Goal: Task Accomplishment & Management: Use online tool/utility

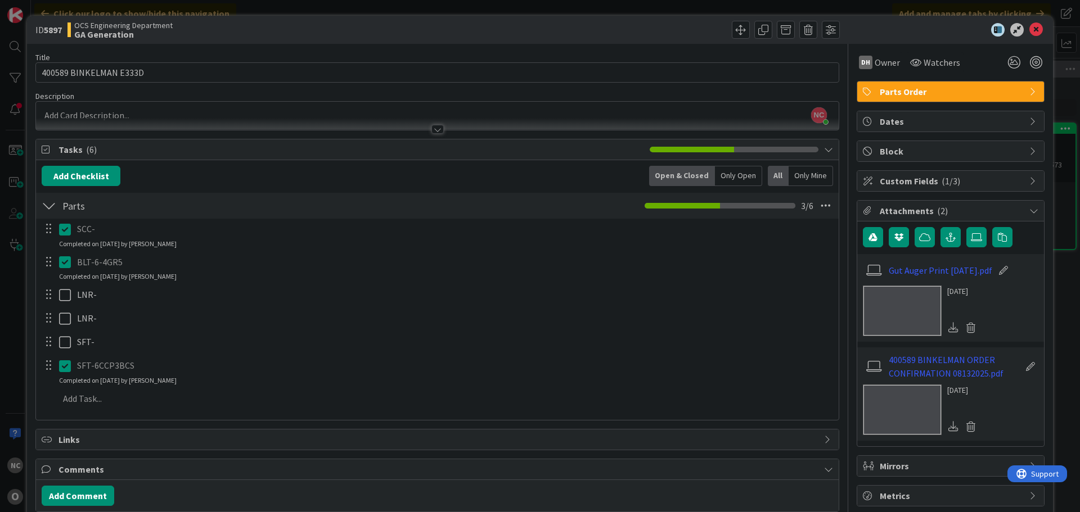
scroll to position [56, 0]
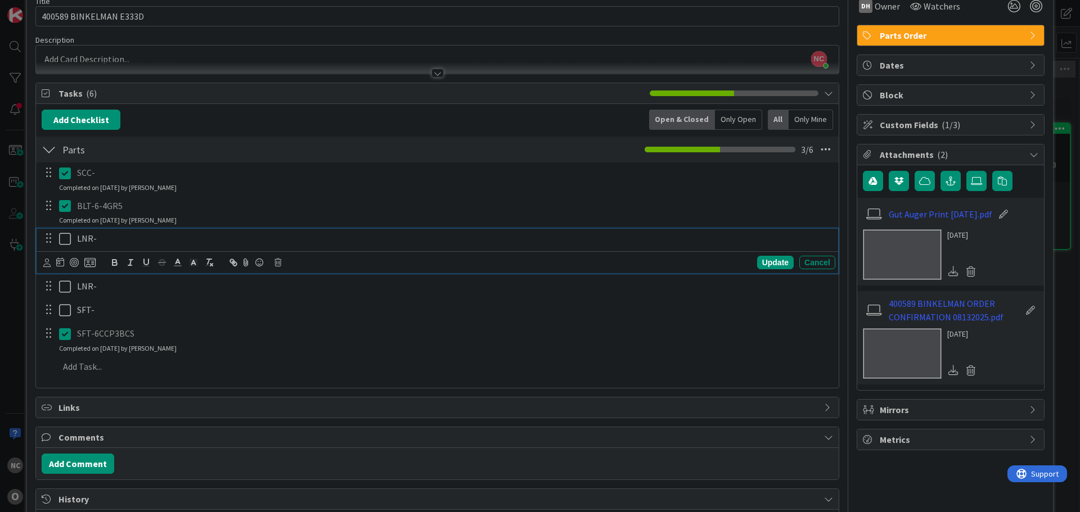
click at [123, 237] on p "LNR-" at bounding box center [454, 238] width 754 height 13
click at [758, 260] on div "Update" at bounding box center [775, 262] width 37 height 13
click at [65, 240] on icon at bounding box center [67, 238] width 17 height 13
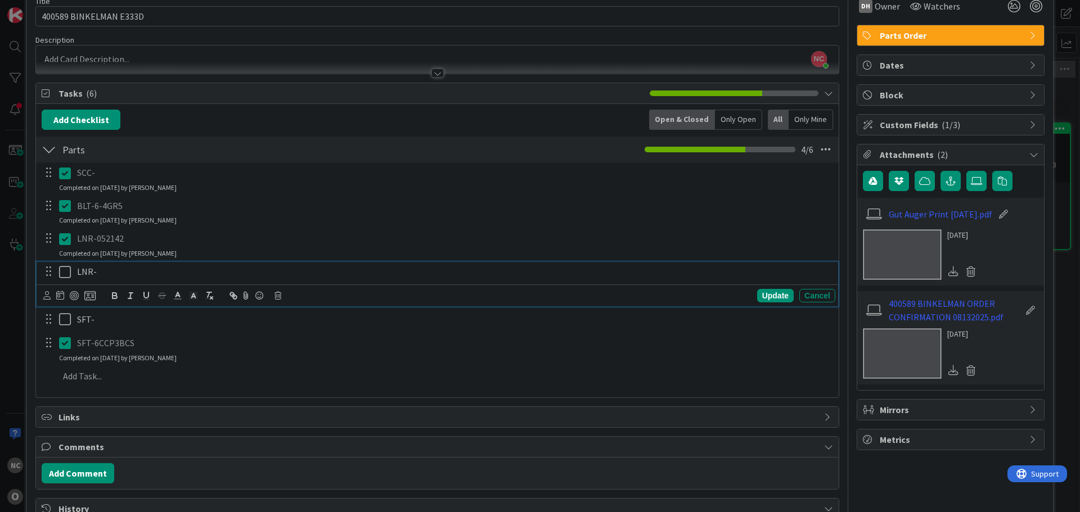
click at [159, 276] on p "LNR-" at bounding box center [454, 271] width 754 height 13
click at [773, 294] on div "Update" at bounding box center [775, 295] width 37 height 13
click at [64, 269] on icon at bounding box center [67, 271] width 17 height 13
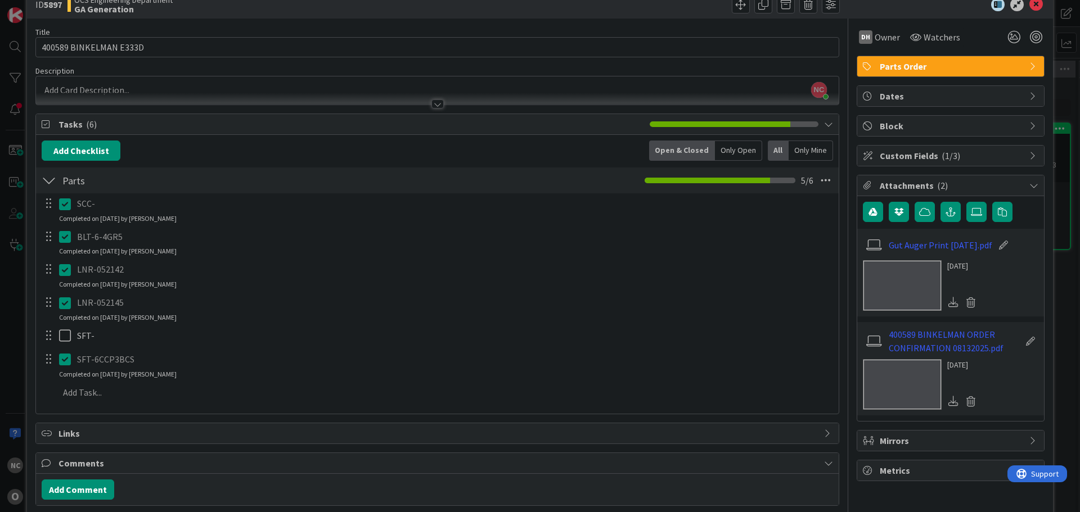
scroll to position [0, 0]
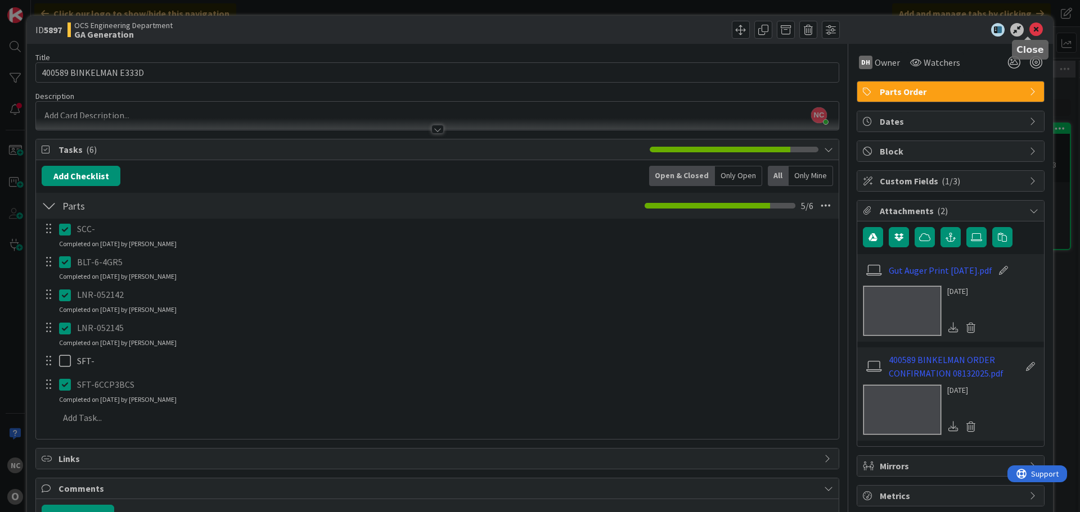
click at [1029, 28] on icon at bounding box center [1035, 29] width 13 height 13
